Goal: Information Seeking & Learning: Learn about a topic

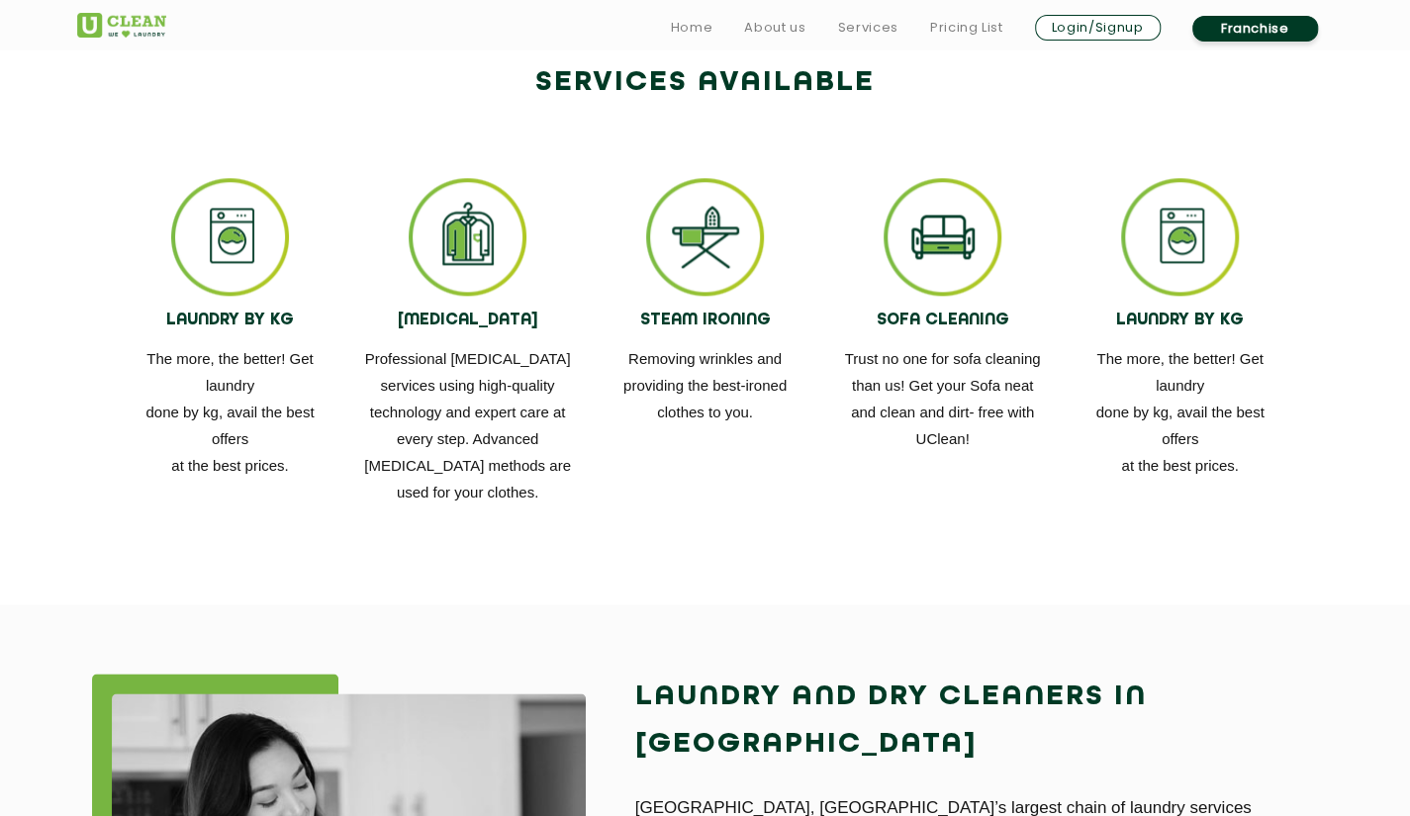
scroll to position [1132, 0]
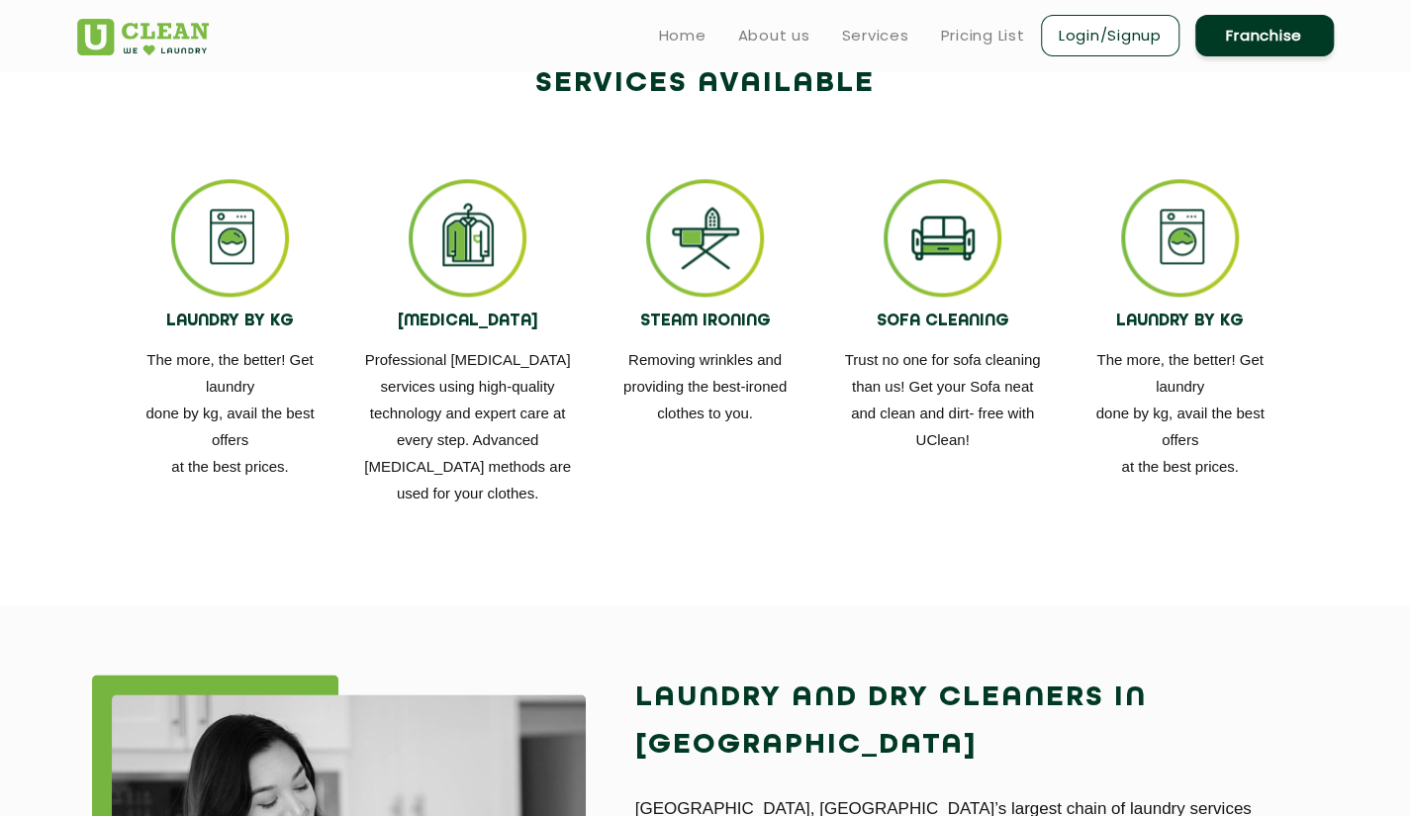
click at [661, 521] on div "LAUNDRY BY KG The more, the better! Get laundry done by kg, avail the best offe…" at bounding box center [705, 343] width 1286 height 388
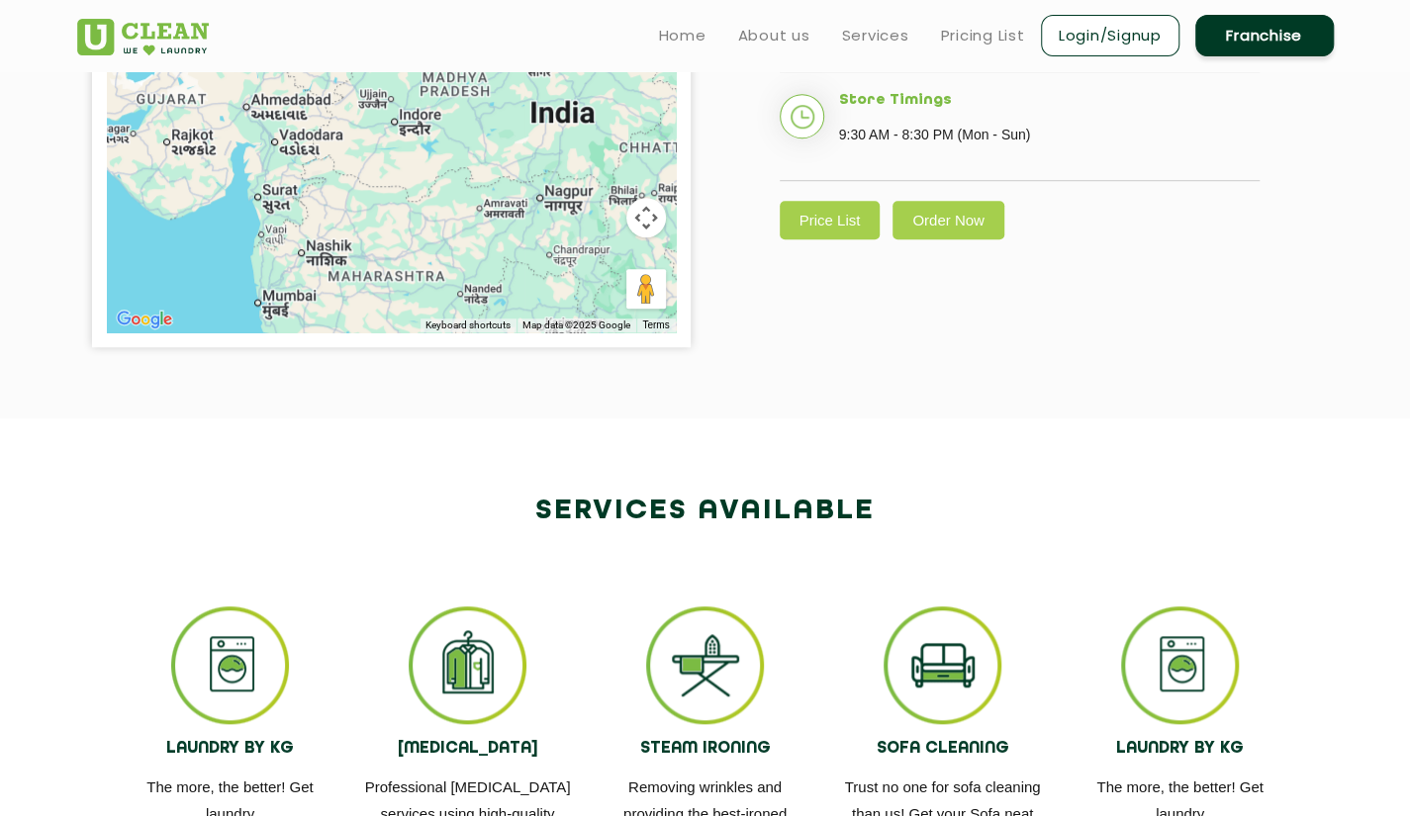
scroll to position [635, 0]
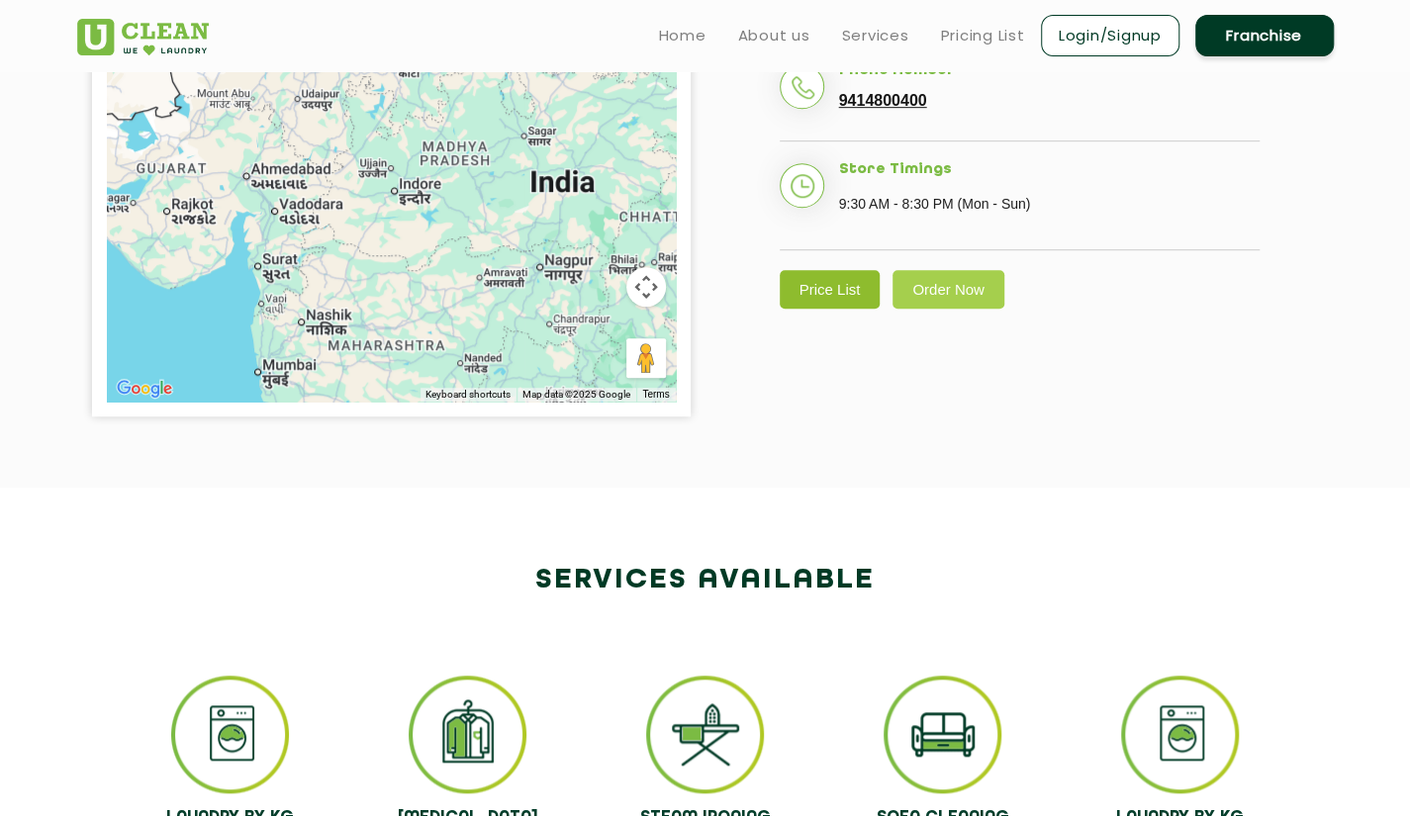
click at [852, 309] on link "Price List" at bounding box center [830, 289] width 101 height 39
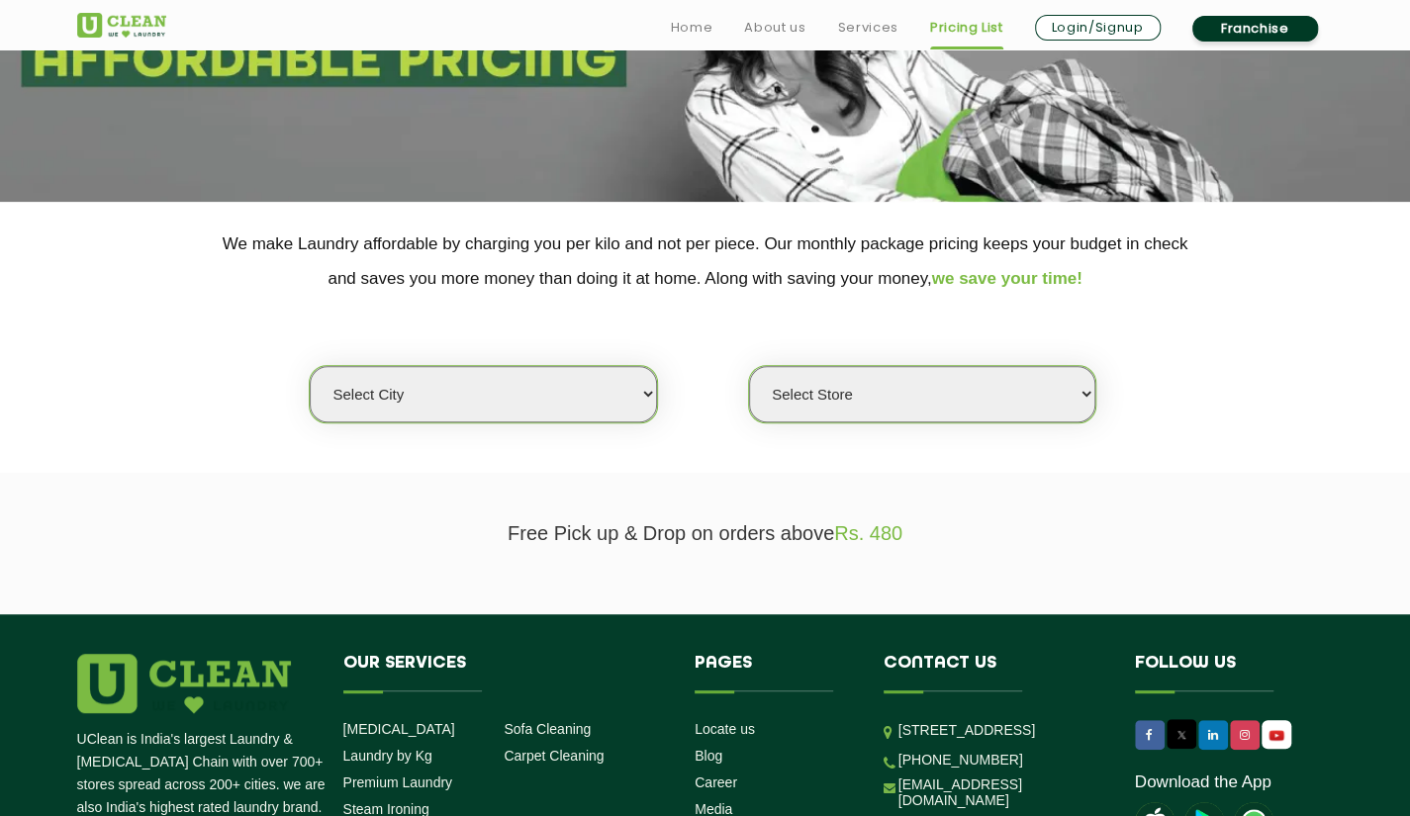
scroll to position [257, 0]
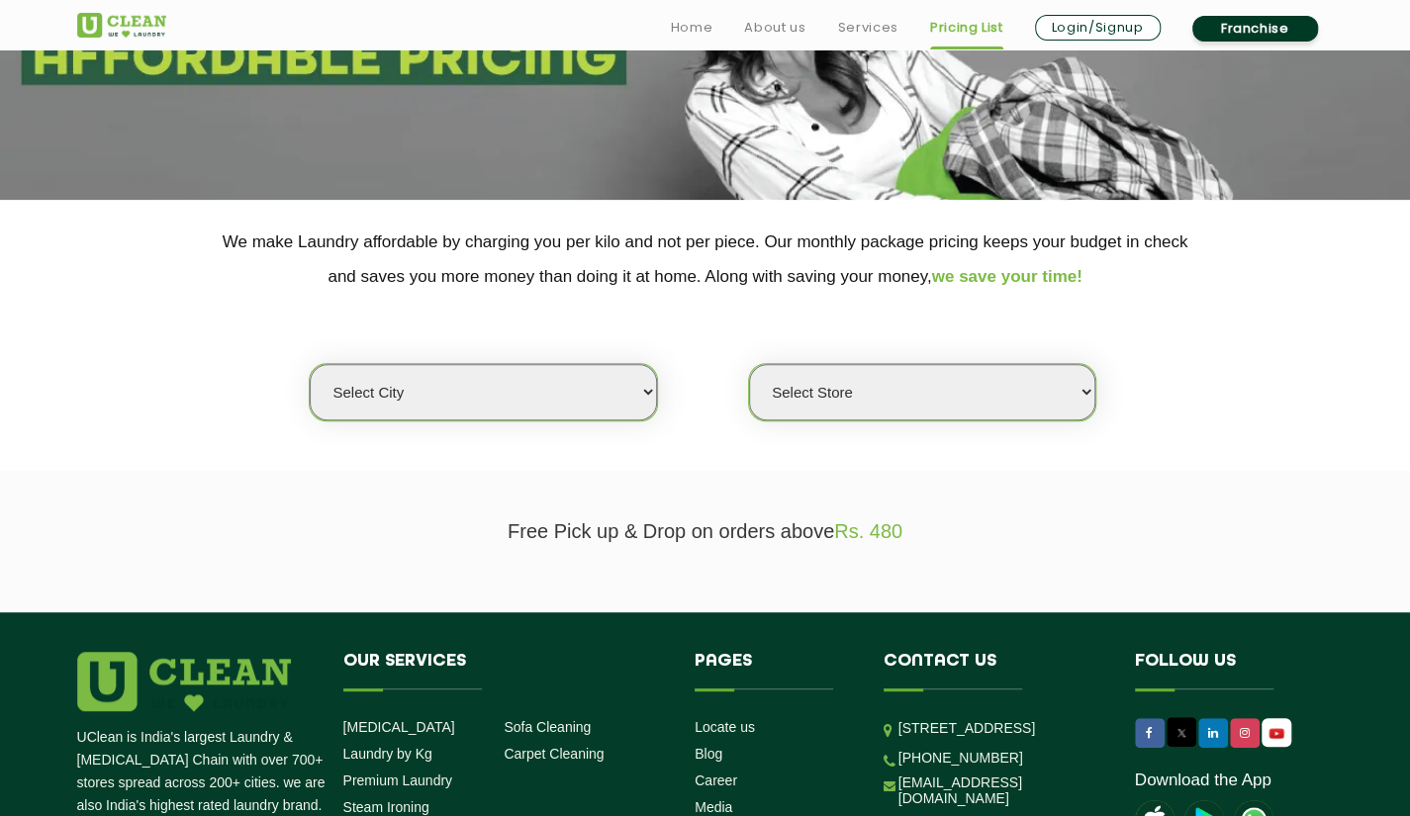
click at [639, 385] on select "Select city [GEOGRAPHIC_DATA] [GEOGRAPHIC_DATA] [GEOGRAPHIC_DATA] [GEOGRAPHIC_D…" at bounding box center [483, 392] width 346 height 56
select select "26"
click at [310, 364] on select "Select city [GEOGRAPHIC_DATA] [GEOGRAPHIC_DATA] [GEOGRAPHIC_DATA] [GEOGRAPHIC_D…" at bounding box center [483, 392] width 346 height 56
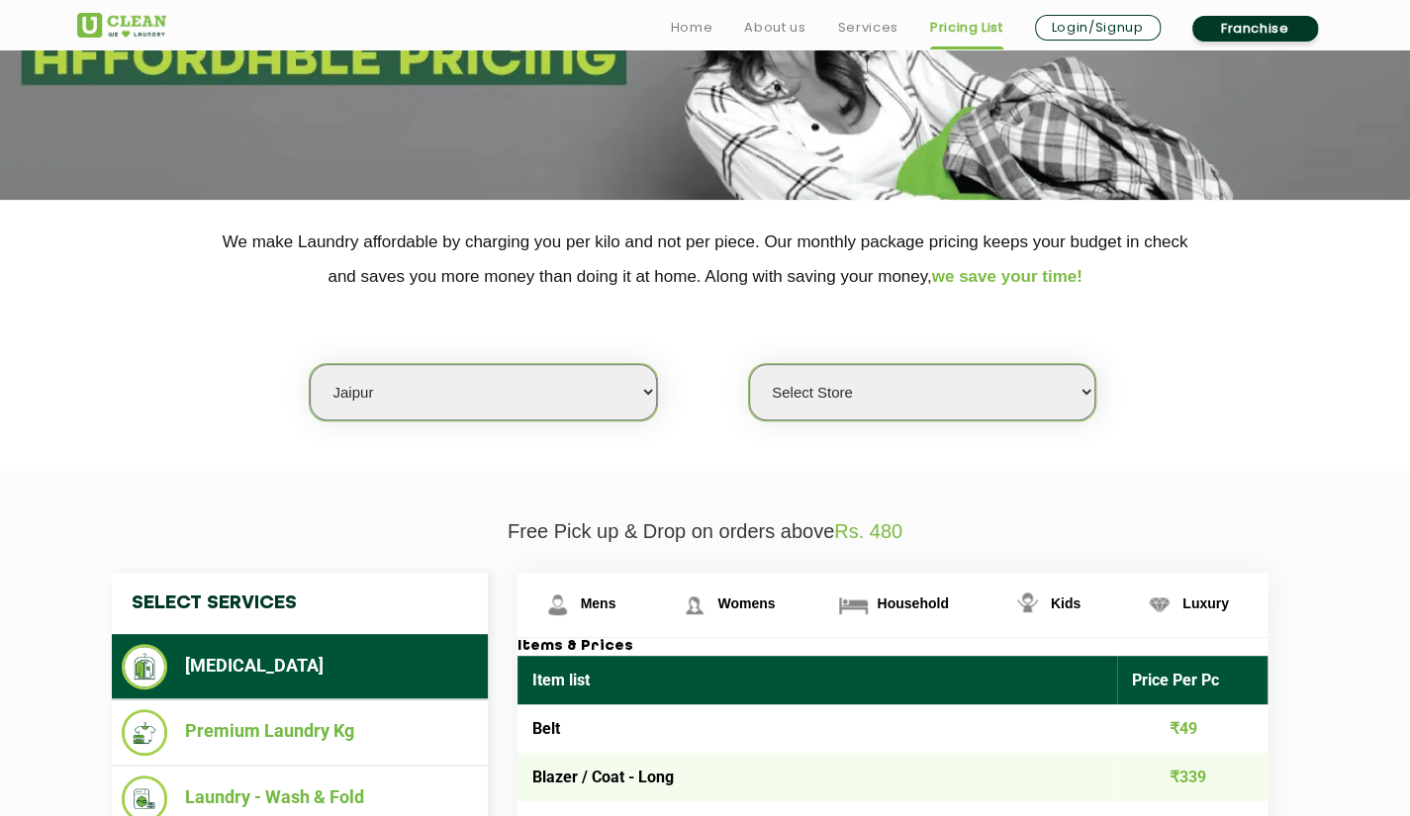
click at [826, 384] on select "Select Store [GEOGRAPHIC_DATA][PERSON_NAME] [GEOGRAPHIC_DATA] [PERSON_NAME][GEO…" at bounding box center [922, 392] width 346 height 56
select select "57"
click at [749, 364] on select "Select Store [GEOGRAPHIC_DATA][PERSON_NAME] [GEOGRAPHIC_DATA] [PERSON_NAME][GEO…" at bounding box center [922, 392] width 346 height 56
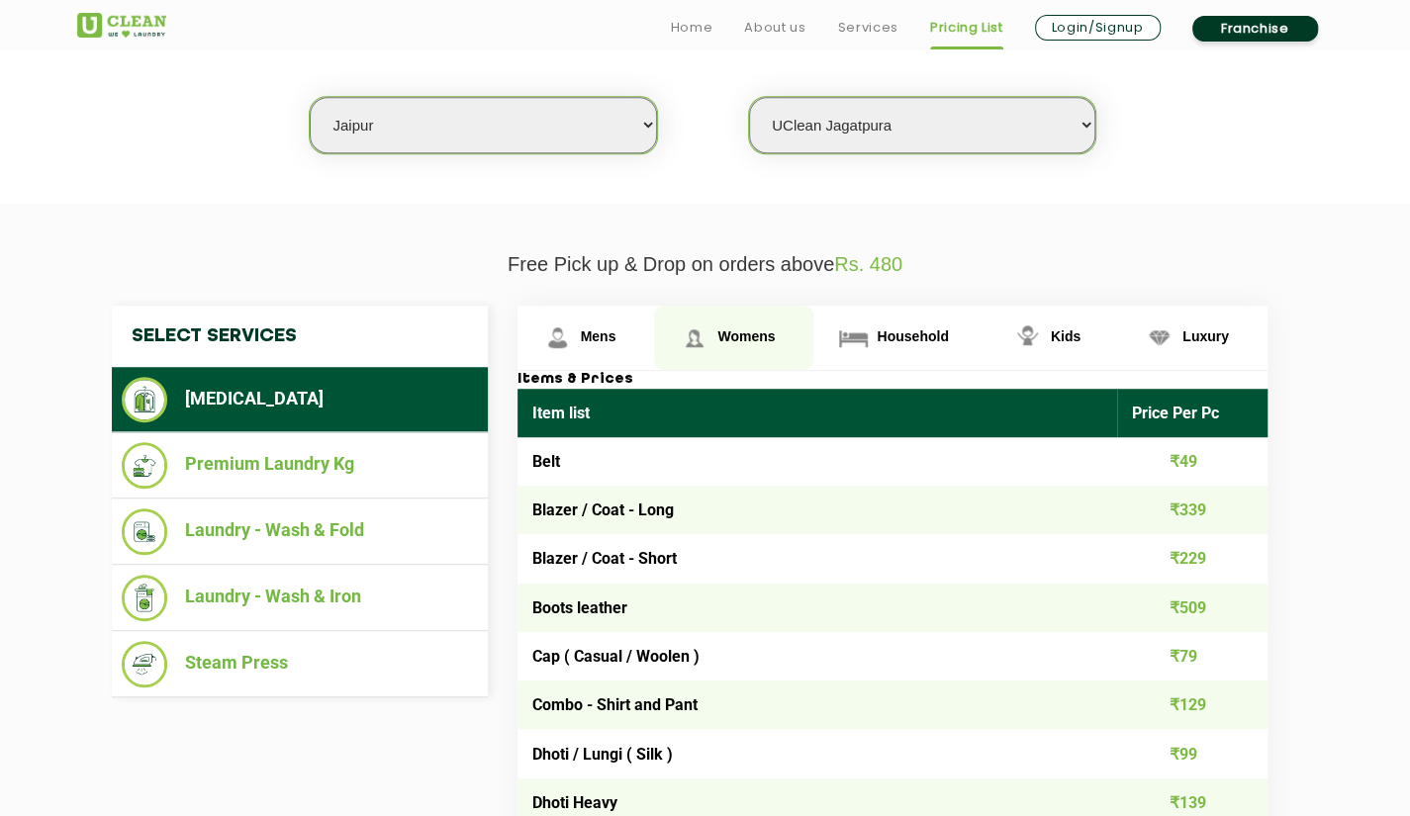
scroll to position [525, 0]
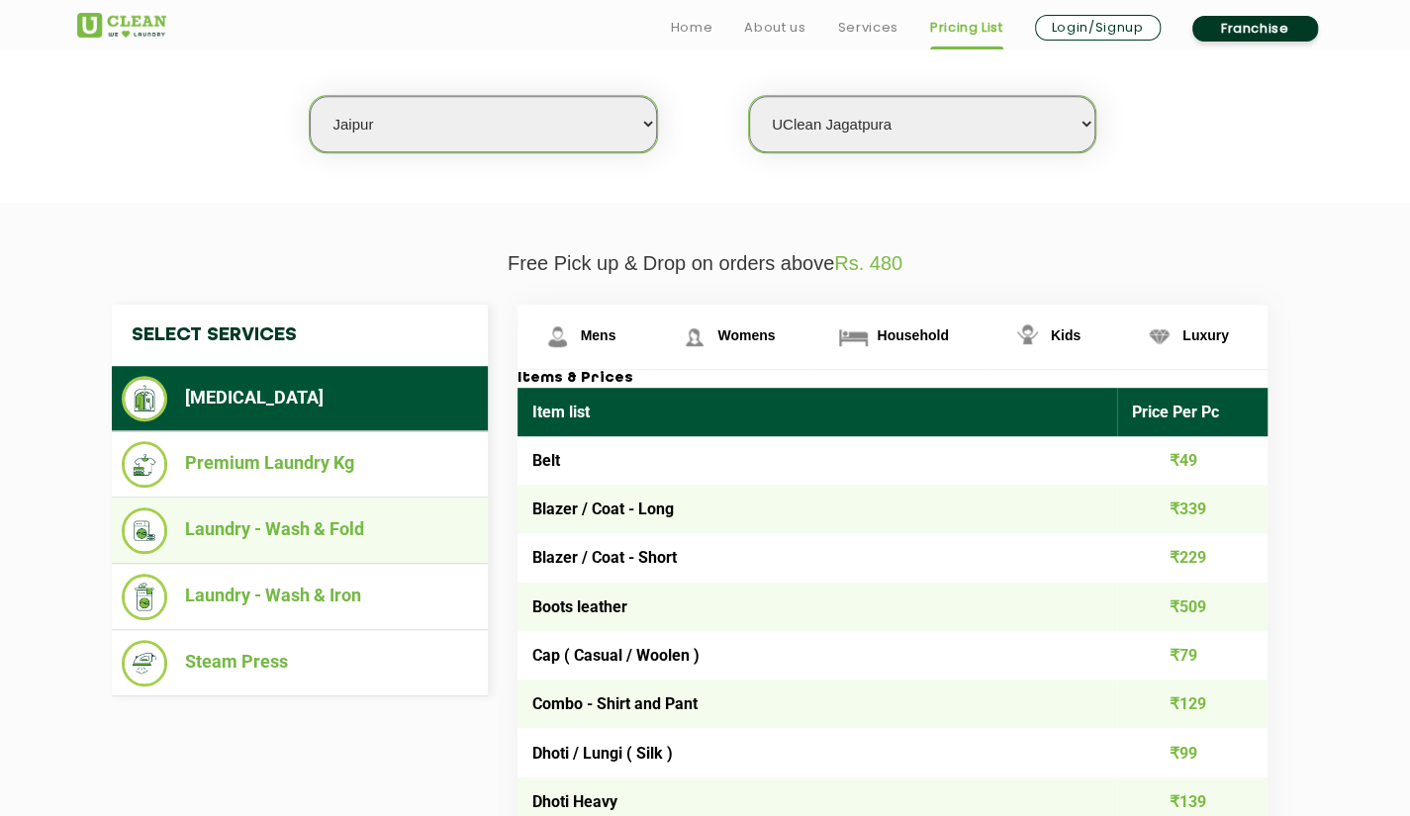
click at [370, 542] on li "Laundry - Wash & Fold" at bounding box center [300, 531] width 356 height 47
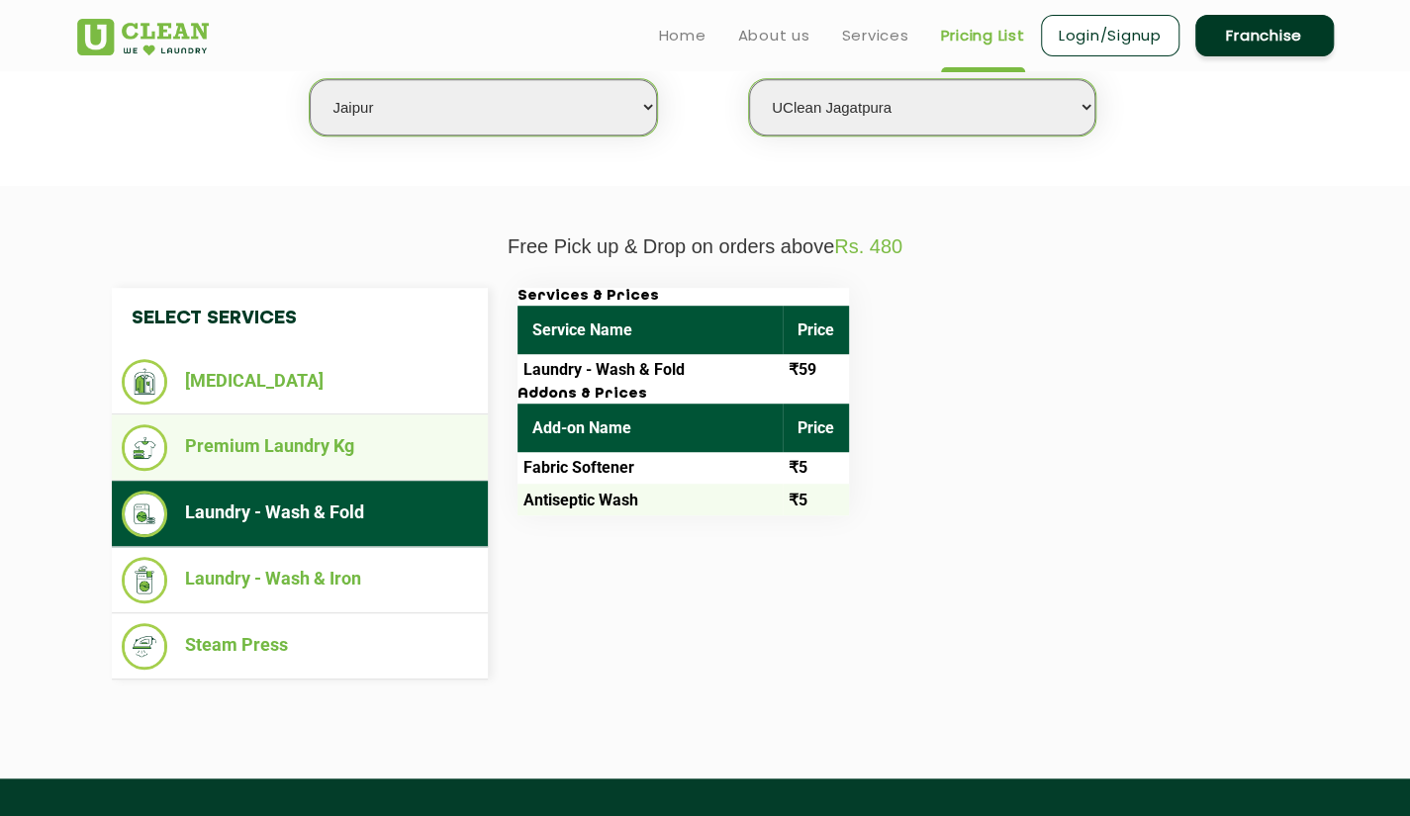
scroll to position [544, 0]
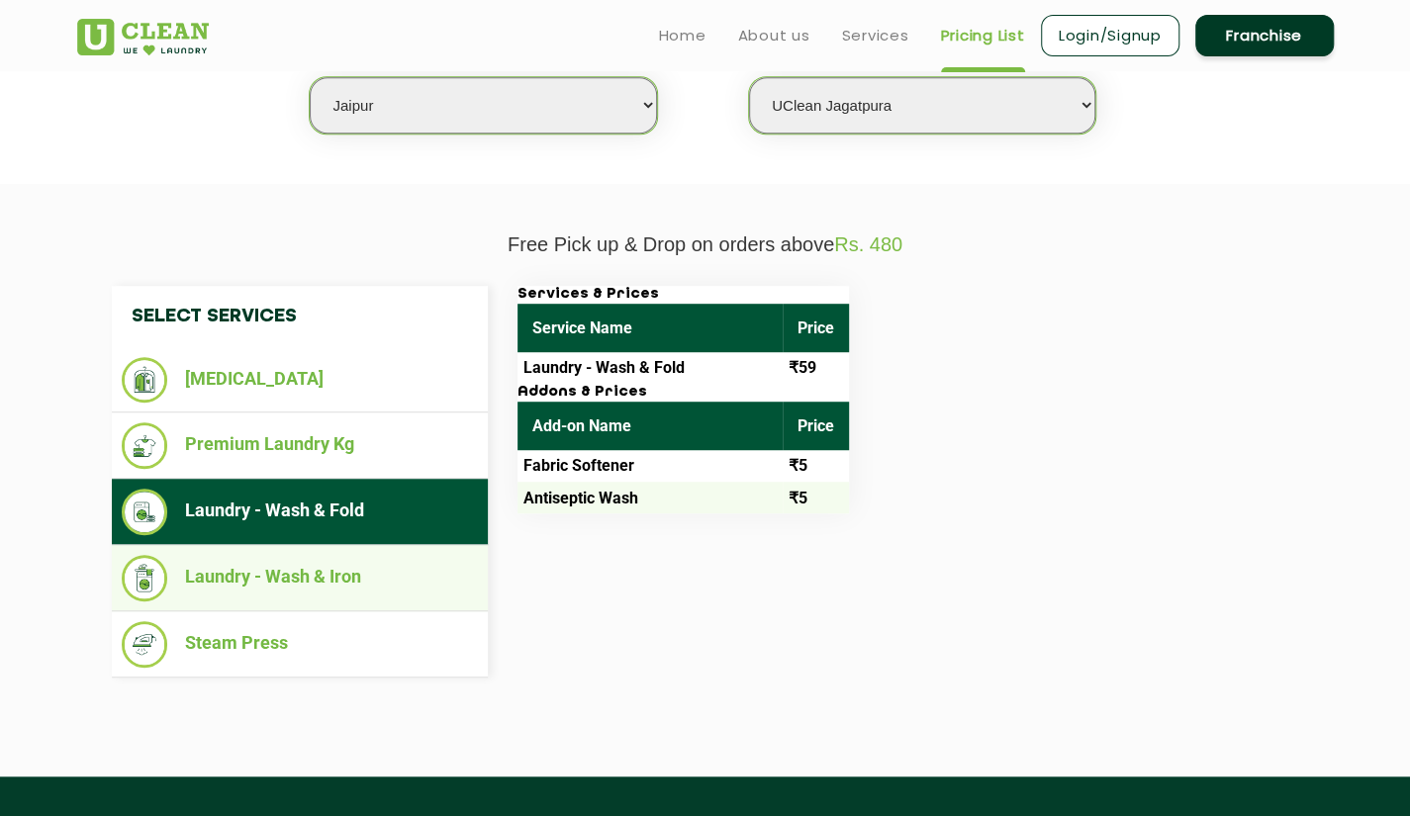
click at [372, 578] on li "Laundry - Wash & Iron" at bounding box center [300, 578] width 356 height 47
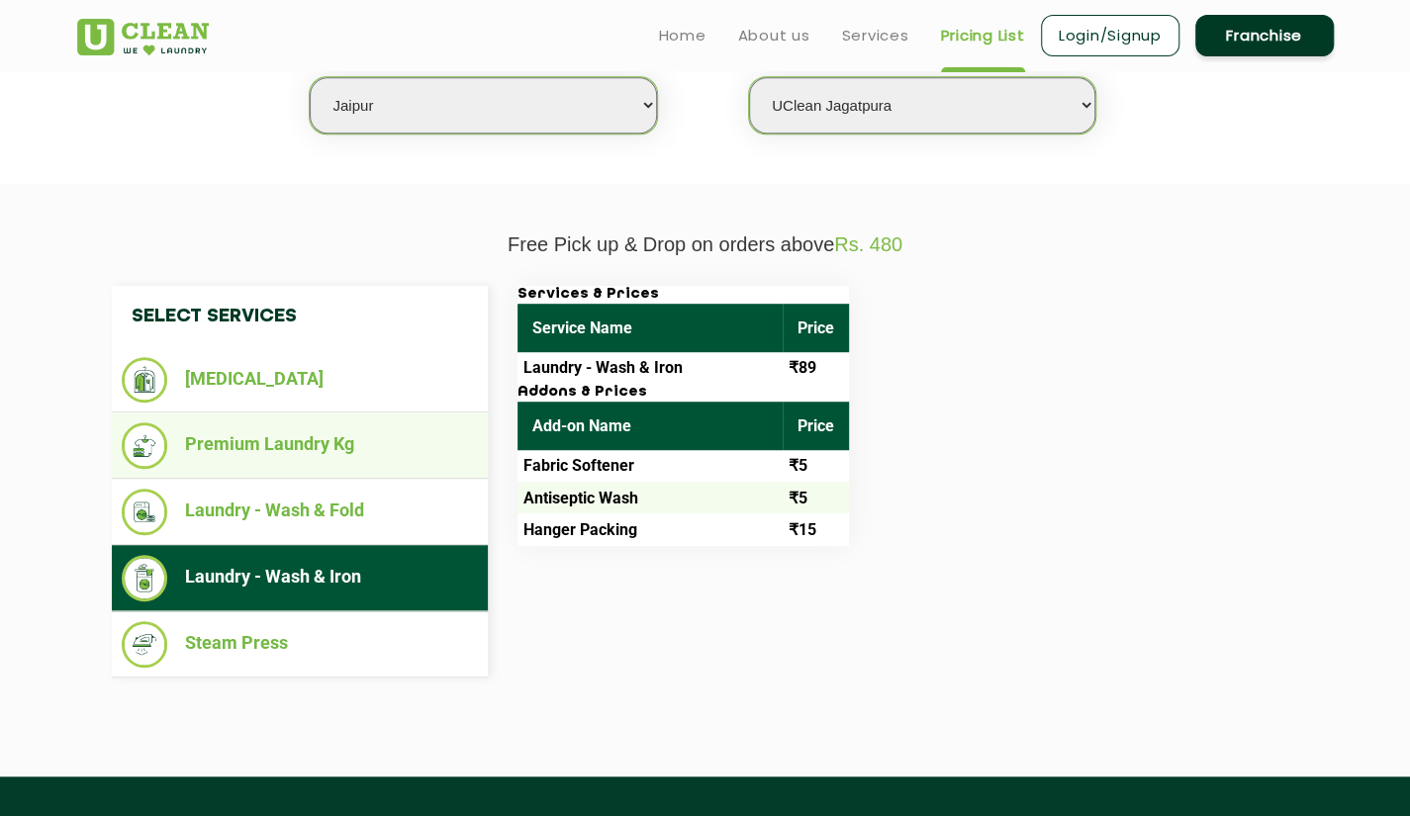
click at [323, 441] on li "Premium Laundry Kg" at bounding box center [300, 446] width 356 height 47
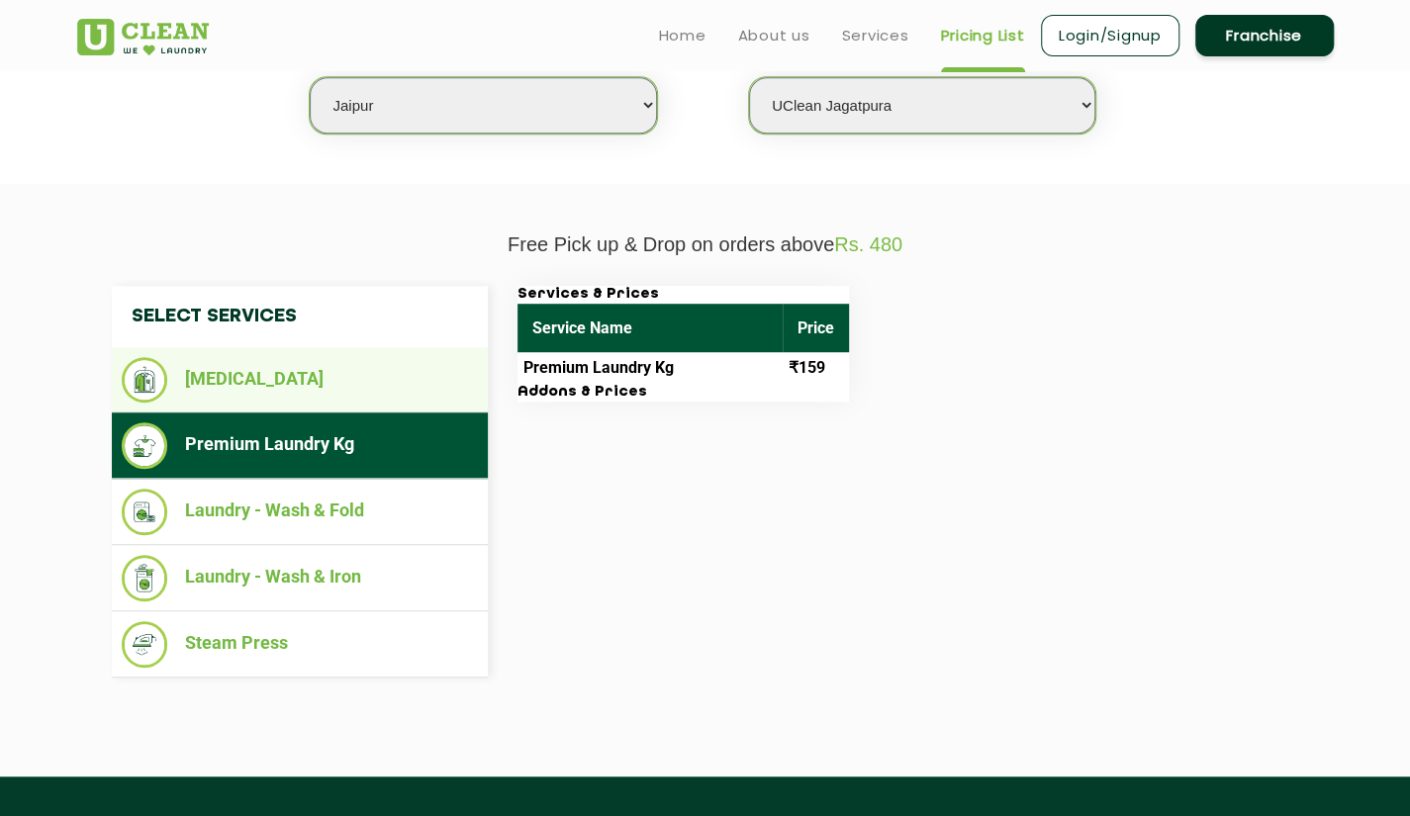
click at [251, 375] on li "[MEDICAL_DATA]" at bounding box center [300, 380] width 356 height 46
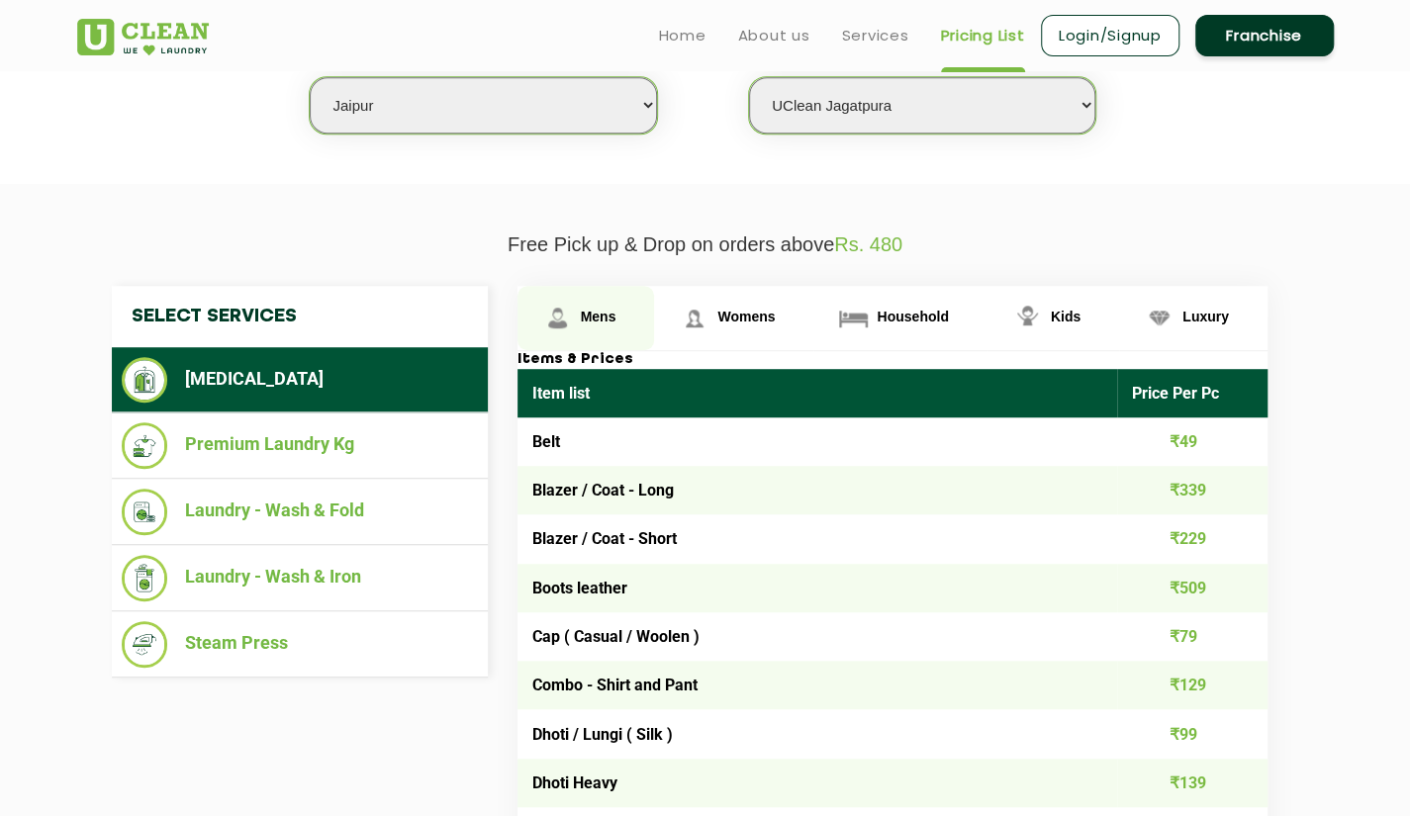
click at [589, 309] on span "Mens" at bounding box center [599, 317] width 36 height 16
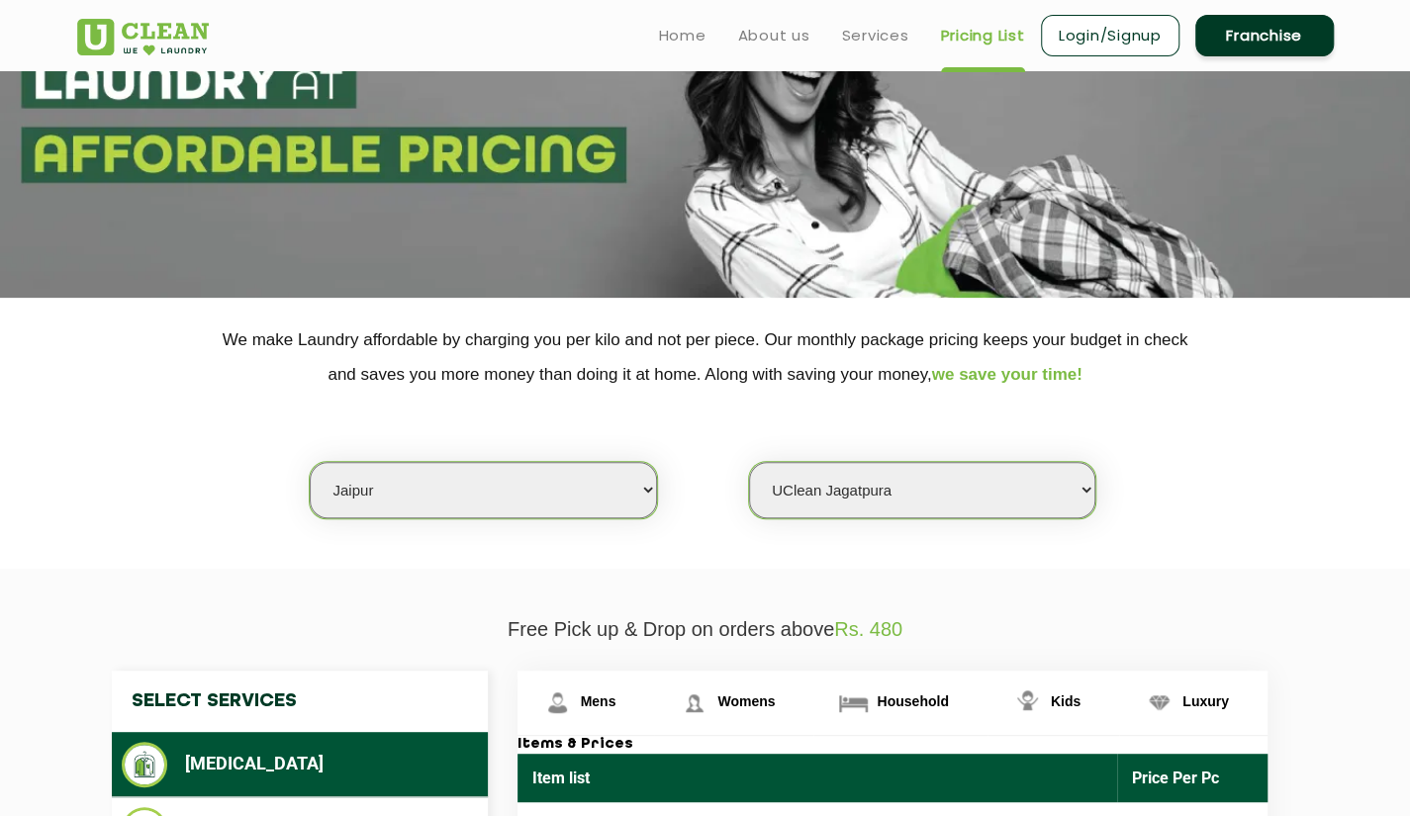
scroll to position [0, 0]
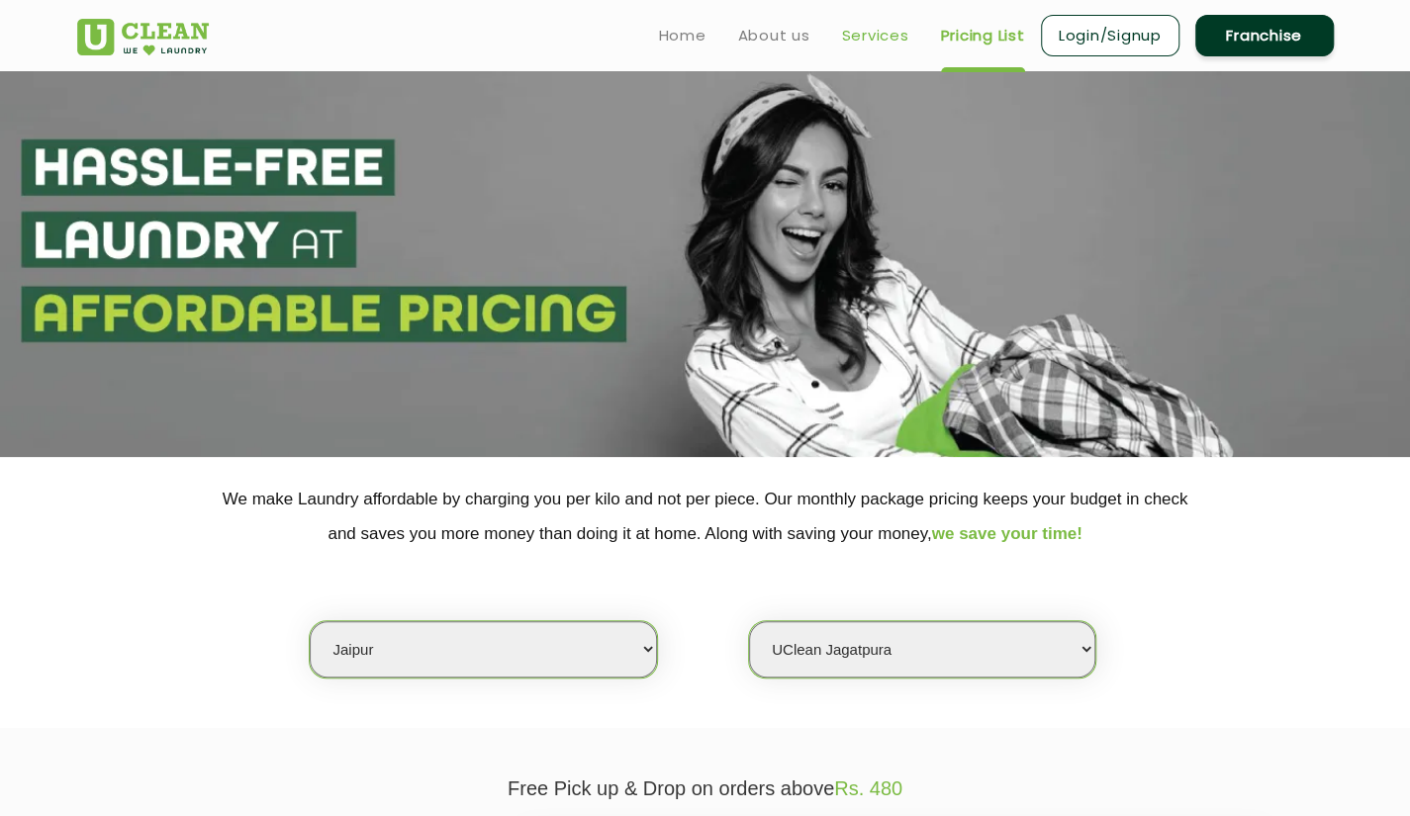
click at [857, 25] on link "Services" at bounding box center [875, 36] width 67 height 24
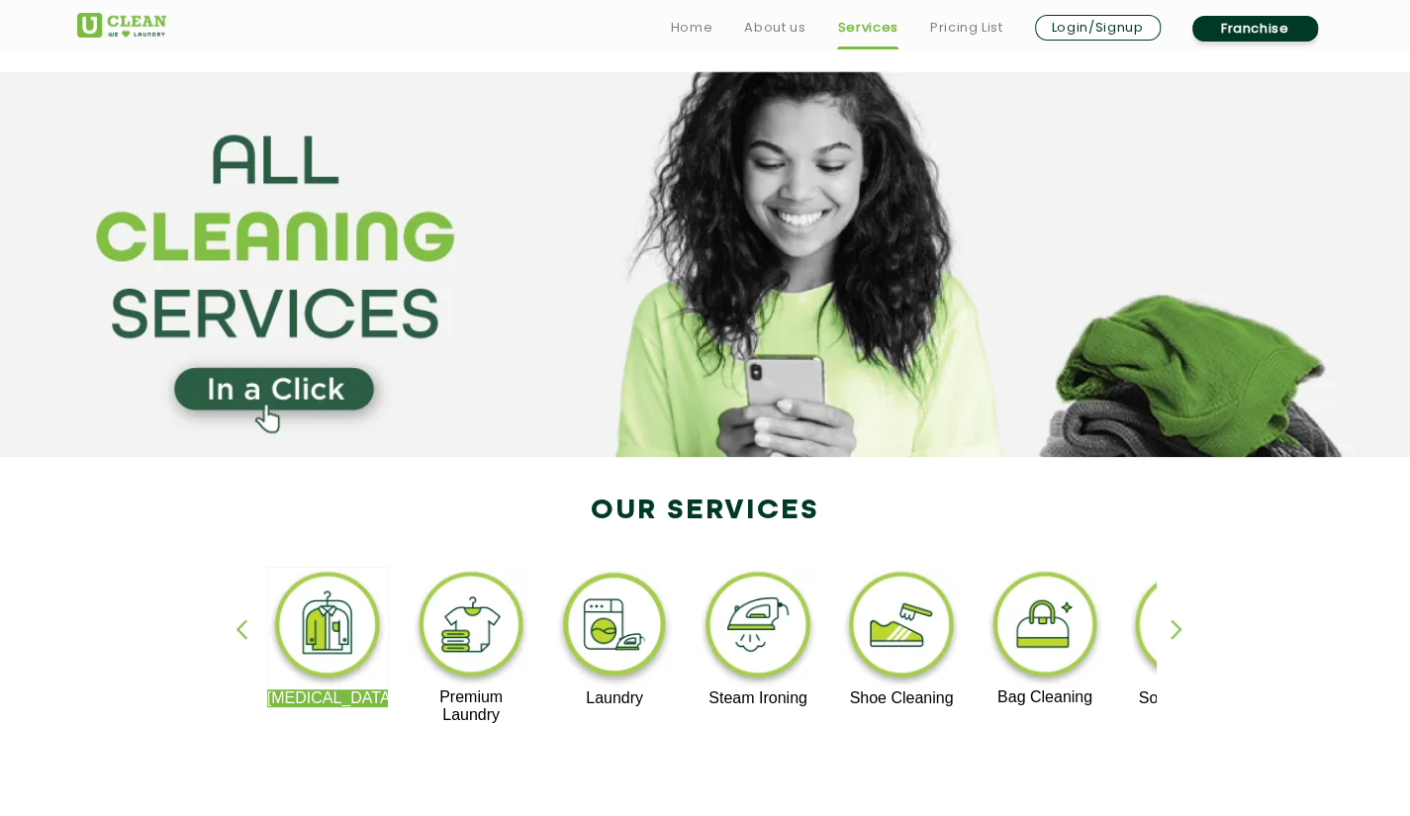
scroll to position [98, 0]
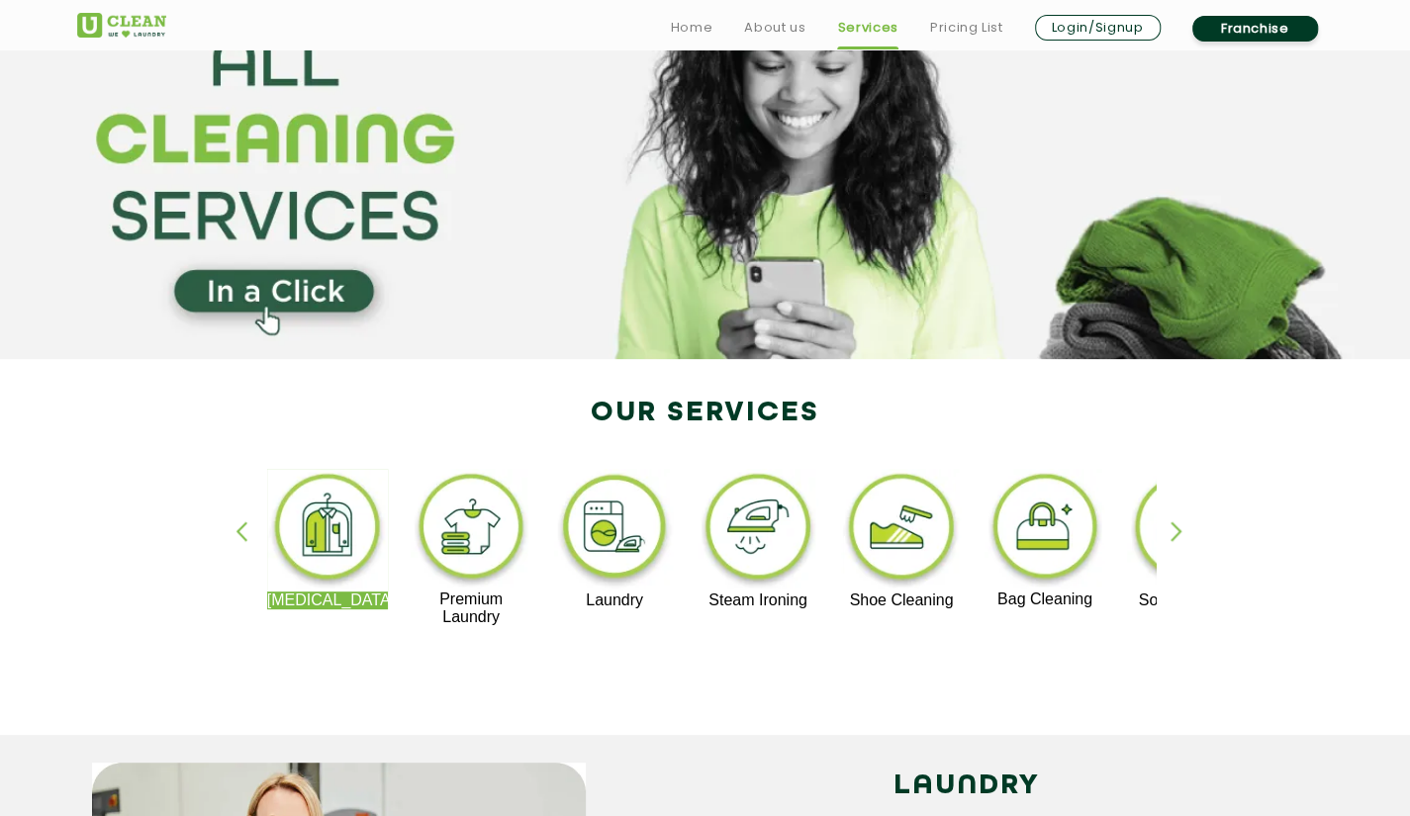
click at [875, 527] on img at bounding box center [902, 530] width 122 height 123
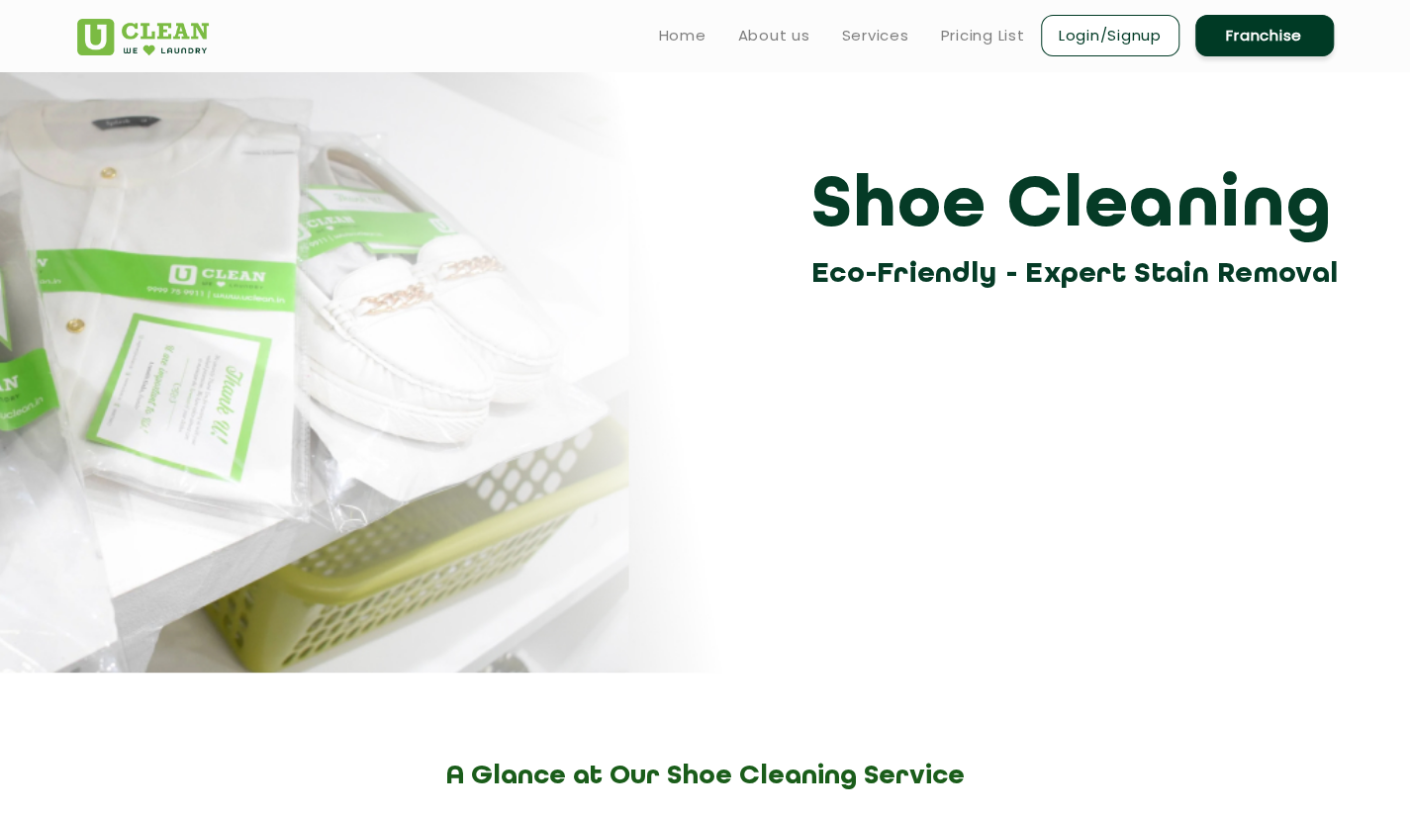
scroll to position [81, 0]
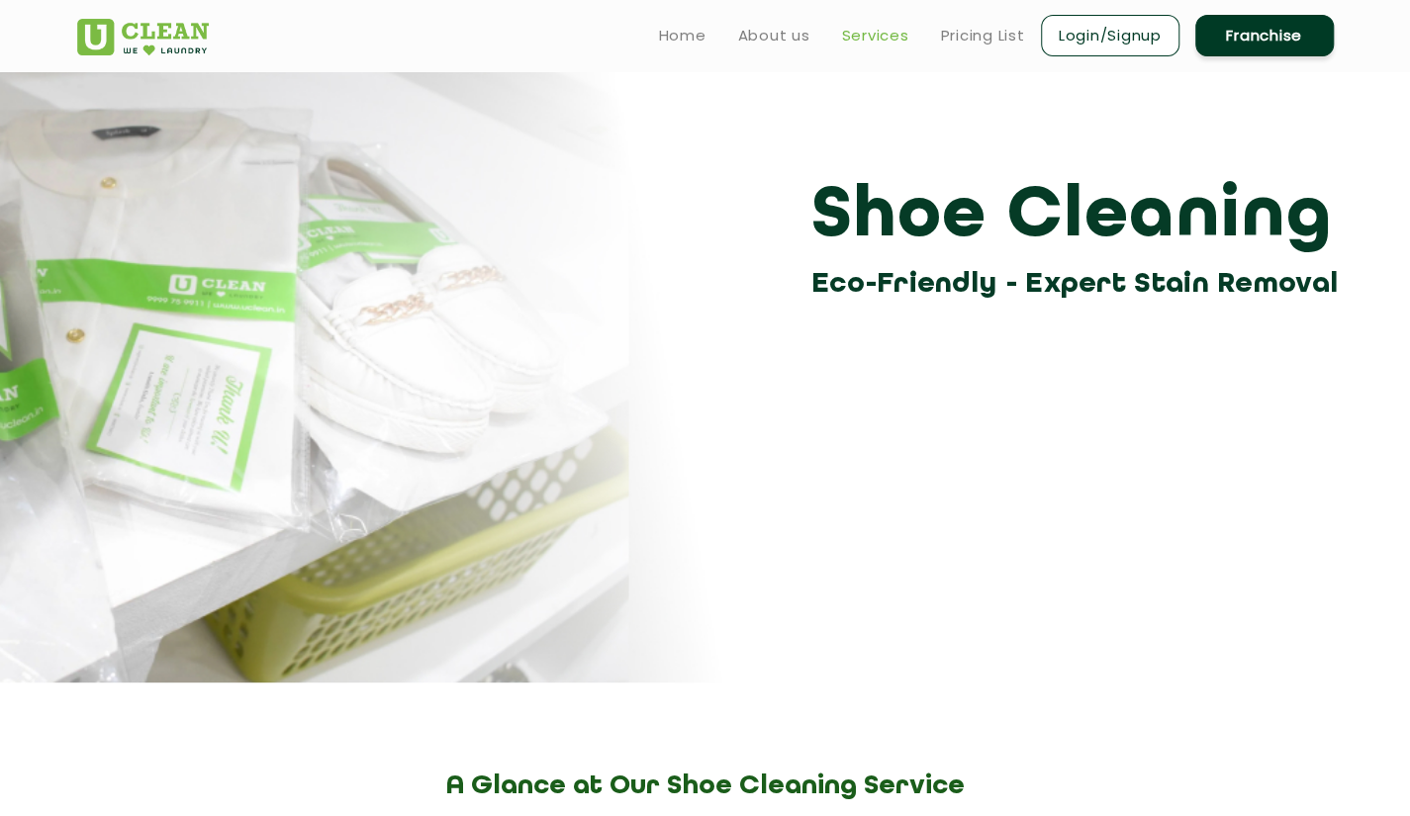
click at [869, 37] on link "Services" at bounding box center [875, 36] width 67 height 24
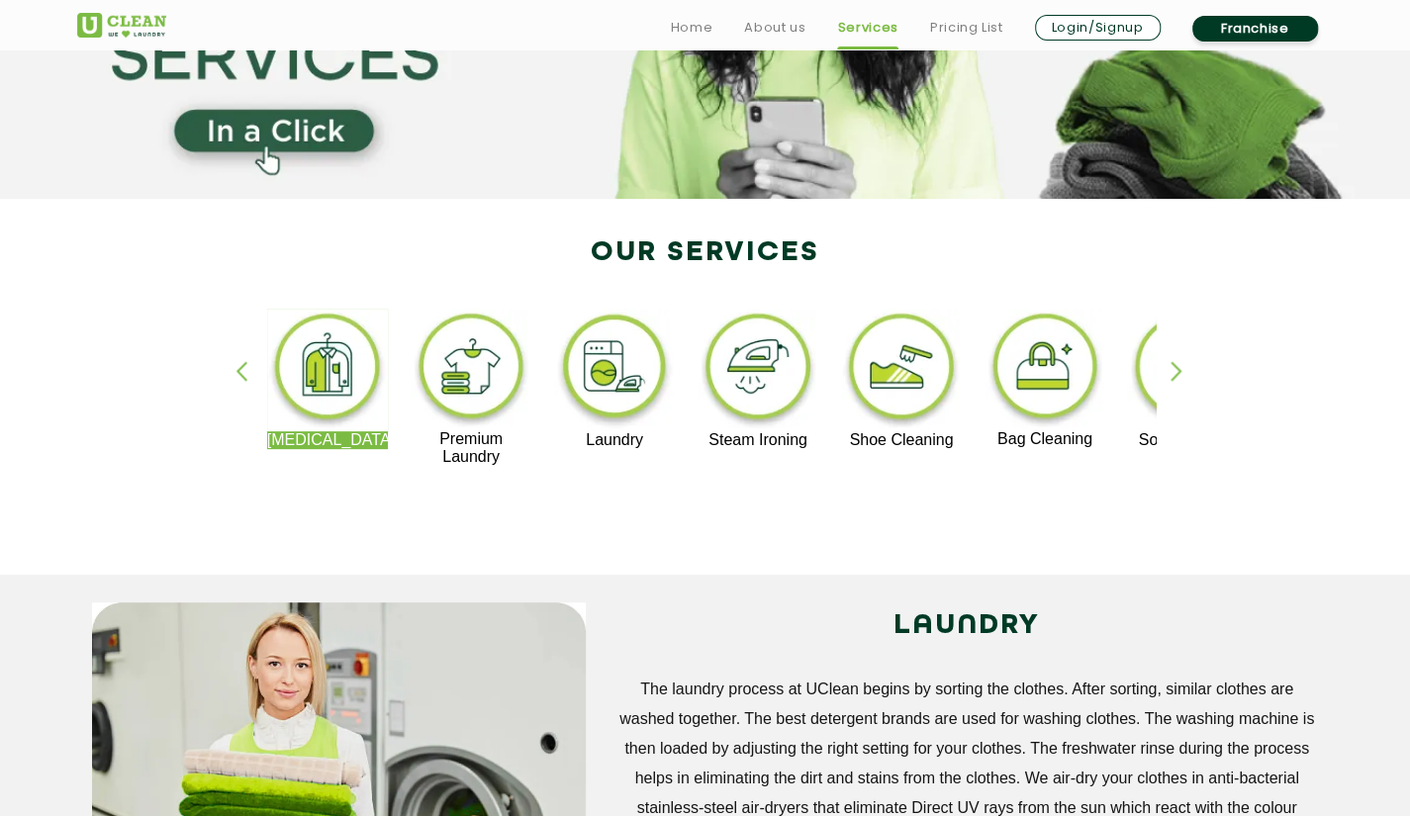
scroll to position [264, 0]
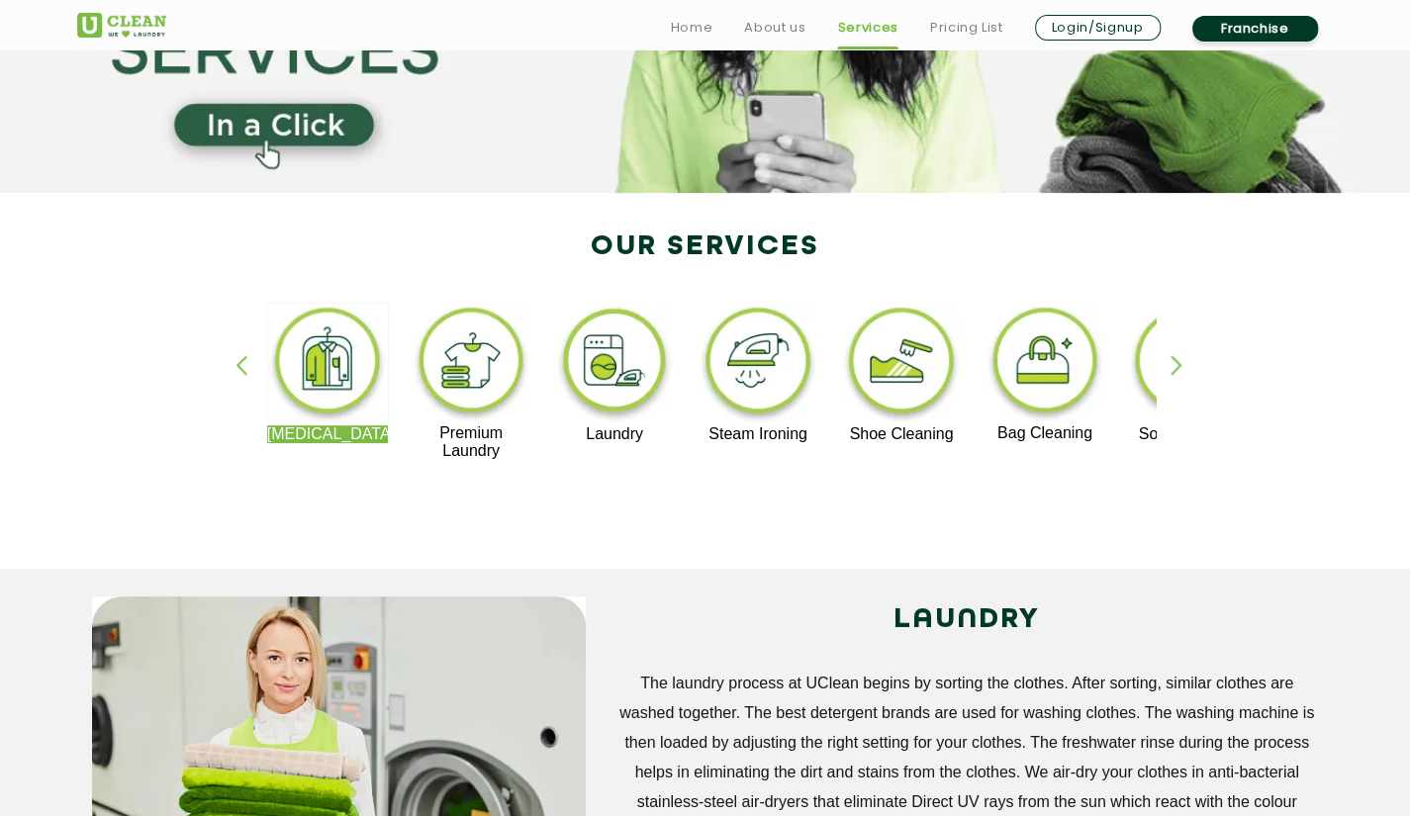
click at [1171, 355] on div "button" at bounding box center [1186, 382] width 30 height 54
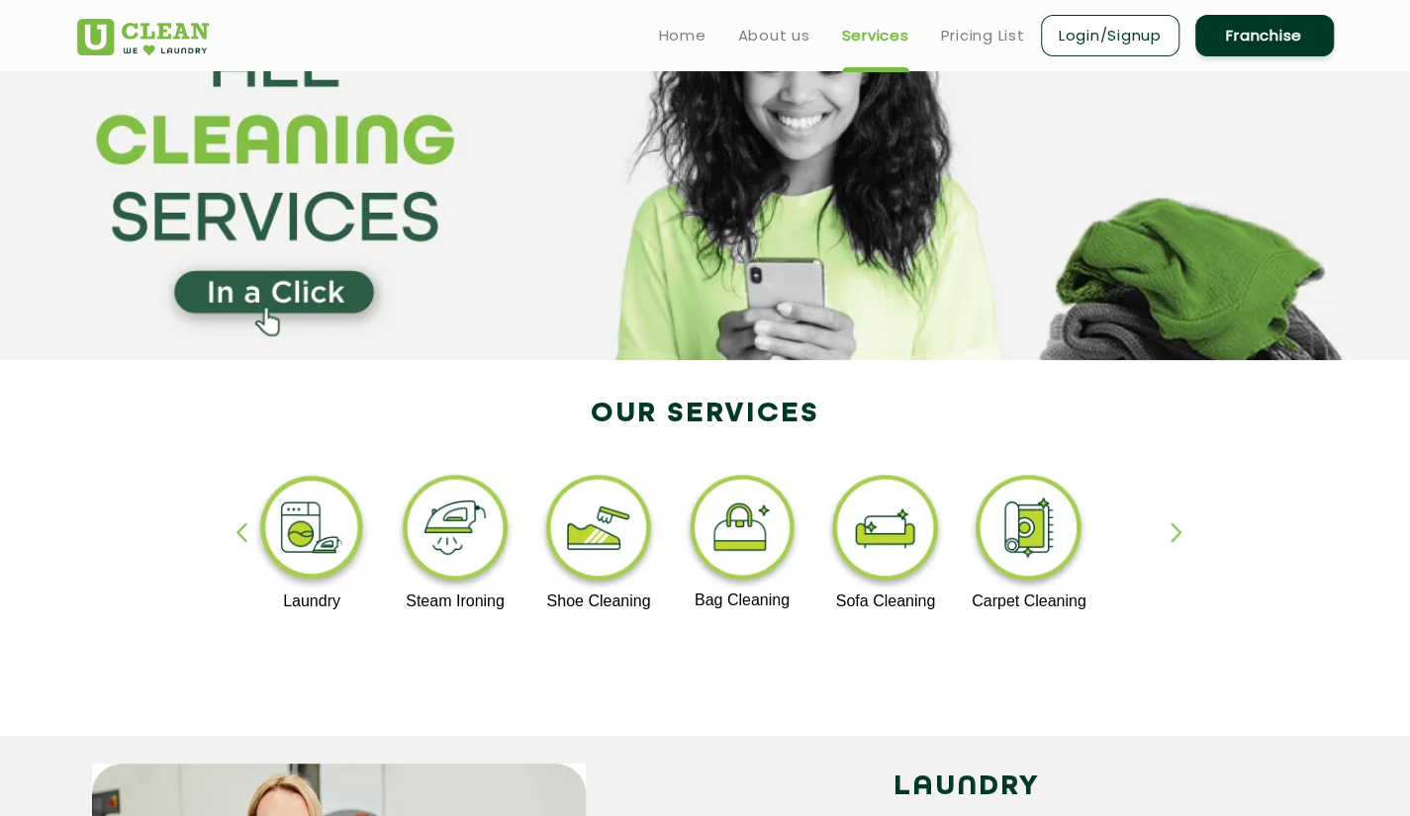
scroll to position [7, 0]
